Goal: Task Accomplishment & Management: Use online tool/utility

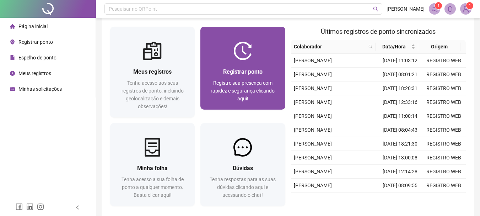
click at [223, 65] on div "Registrar ponto Registre sua presença com rapidez e segurança clicando aqui!" at bounding box center [242, 84] width 85 height 49
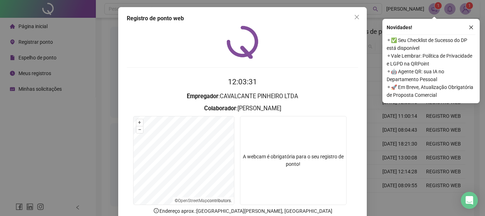
scroll to position [46, 0]
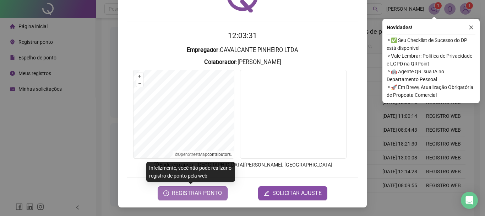
click at [193, 192] on span "REGISTRAR PONTO" at bounding box center [197, 193] width 50 height 9
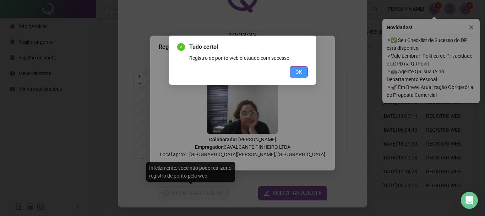
click at [293, 70] on button "OK" at bounding box center [299, 71] width 18 height 11
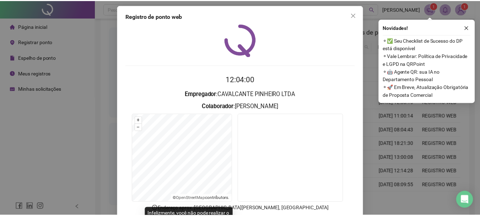
scroll to position [0, 0]
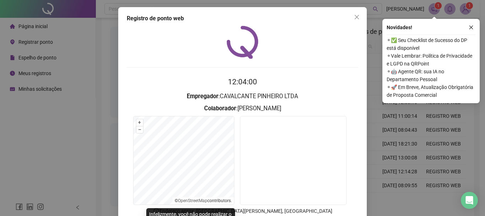
click at [361, 20] on div "Registro de ponto web 12:04:00 Empregador : CAVALCANTE PINHEIRO LTDA Colaborado…" at bounding box center [242, 130] width 249 height 246
click at [347, 11] on div "Registro de ponto web 12:04:01 Empregador : CAVALCANTE PINHEIRO LTDA Colaborado…" at bounding box center [242, 130] width 249 height 246
click at [351, 12] on button "Close" at bounding box center [356, 16] width 11 height 11
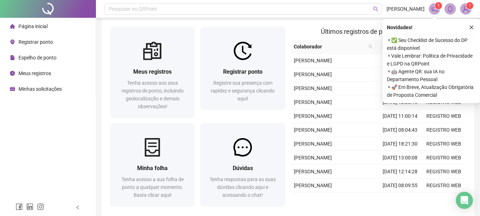
click at [436, 11] on icon "notification" at bounding box center [435, 9] width 6 height 6
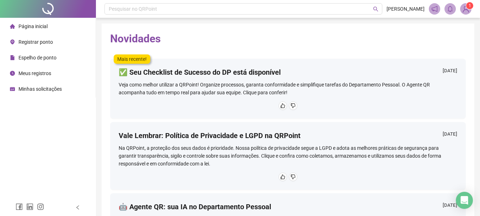
click at [470, 9] on img at bounding box center [465, 9] width 11 height 11
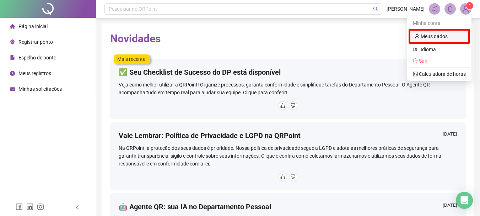
click at [443, 34] on link "Meus dados" at bounding box center [430, 36] width 33 height 6
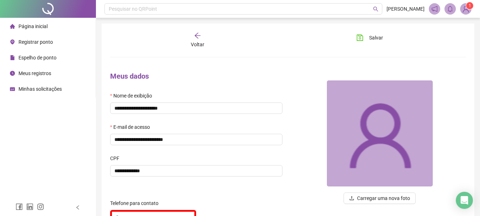
click at [68, 30] on li "Página inicial" at bounding box center [47, 26] width 93 height 14
